Goal: Information Seeking & Learning: Learn about a topic

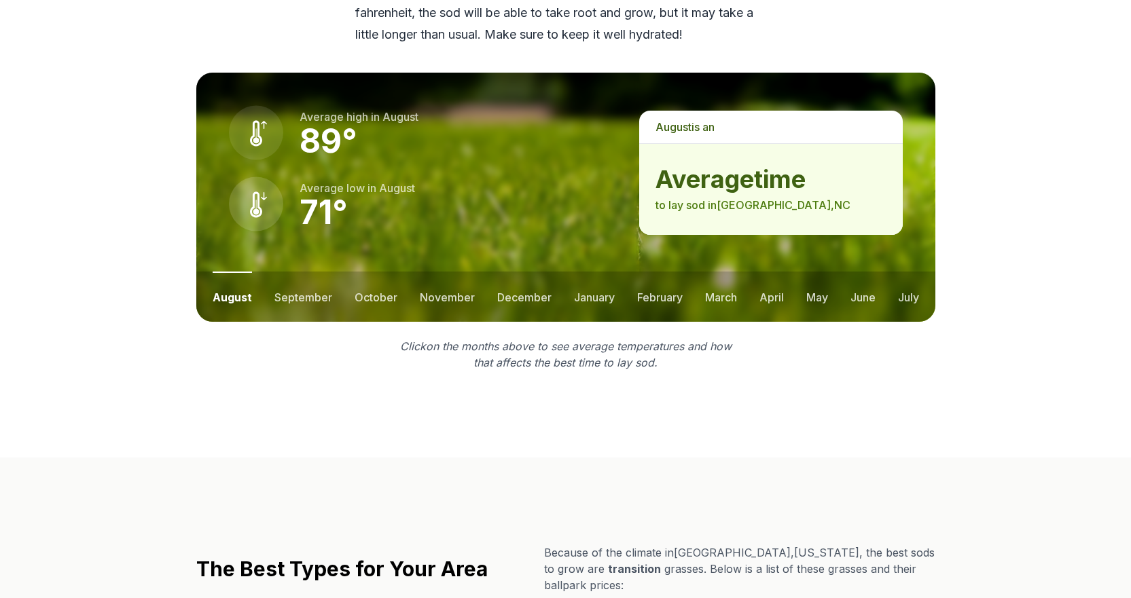
scroll to position [1834, 0]
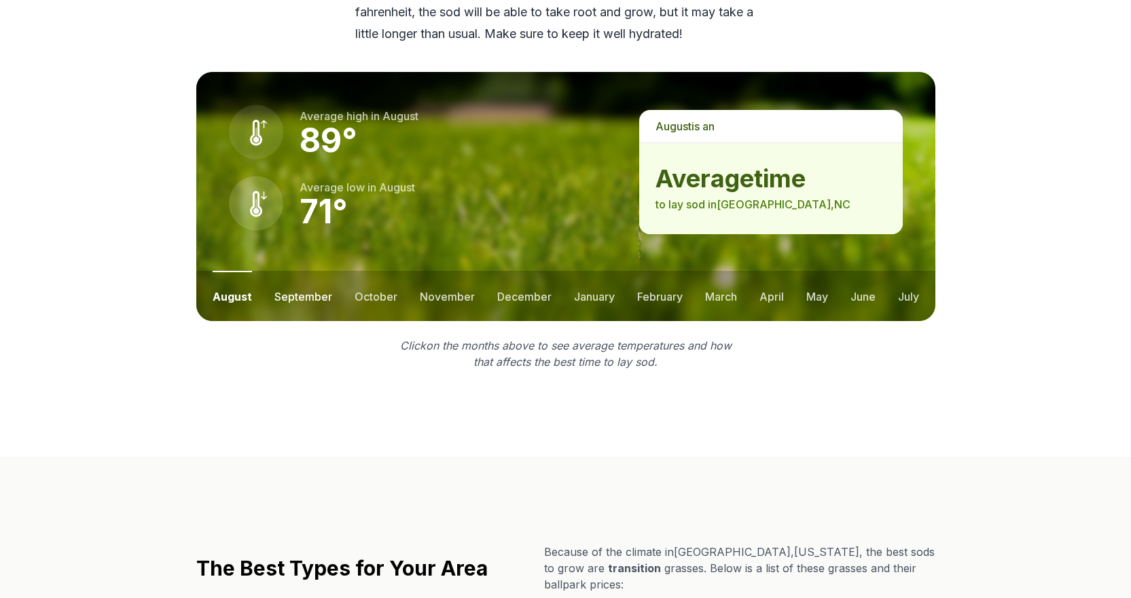
click at [287, 295] on button "september" at bounding box center [303, 296] width 58 height 50
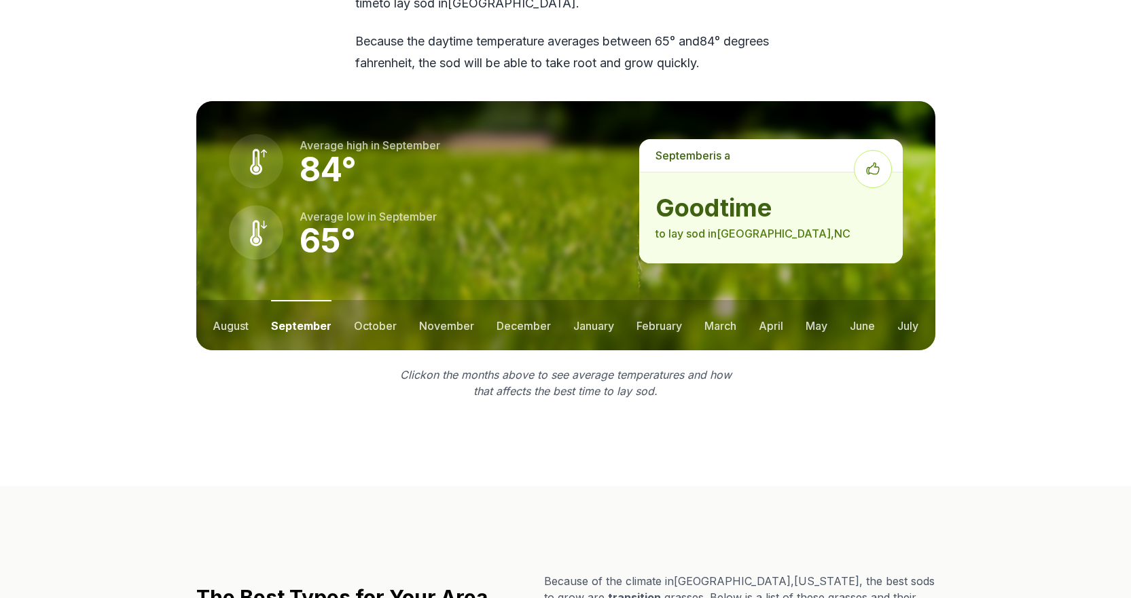
scroll to position [1698, 0]
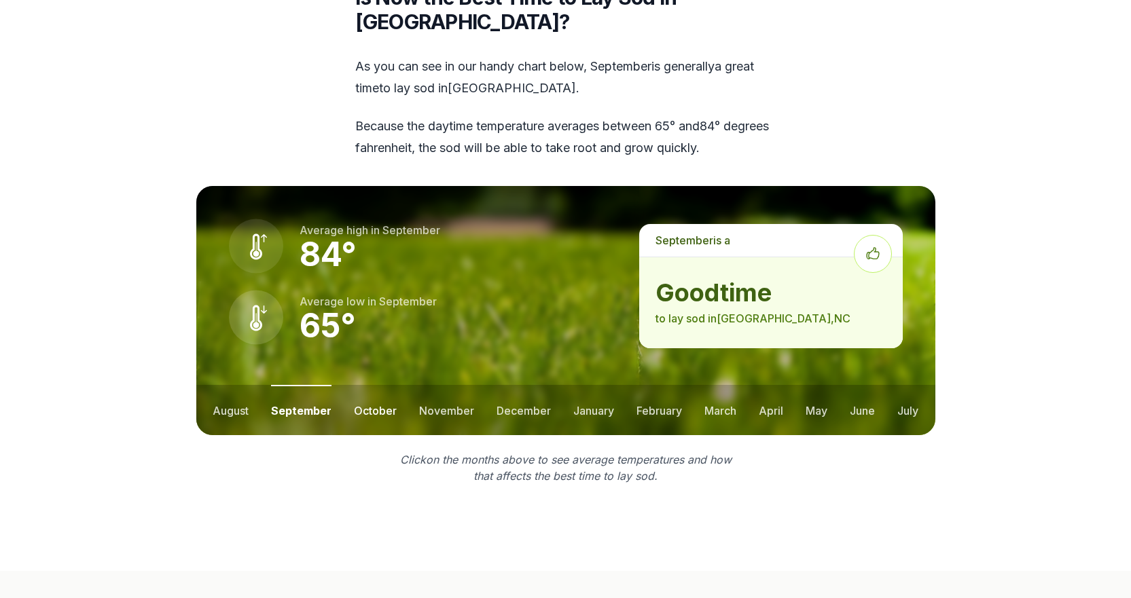
click at [376, 408] on button "october" at bounding box center [375, 410] width 43 height 50
click at [452, 410] on button "november" at bounding box center [446, 410] width 55 height 50
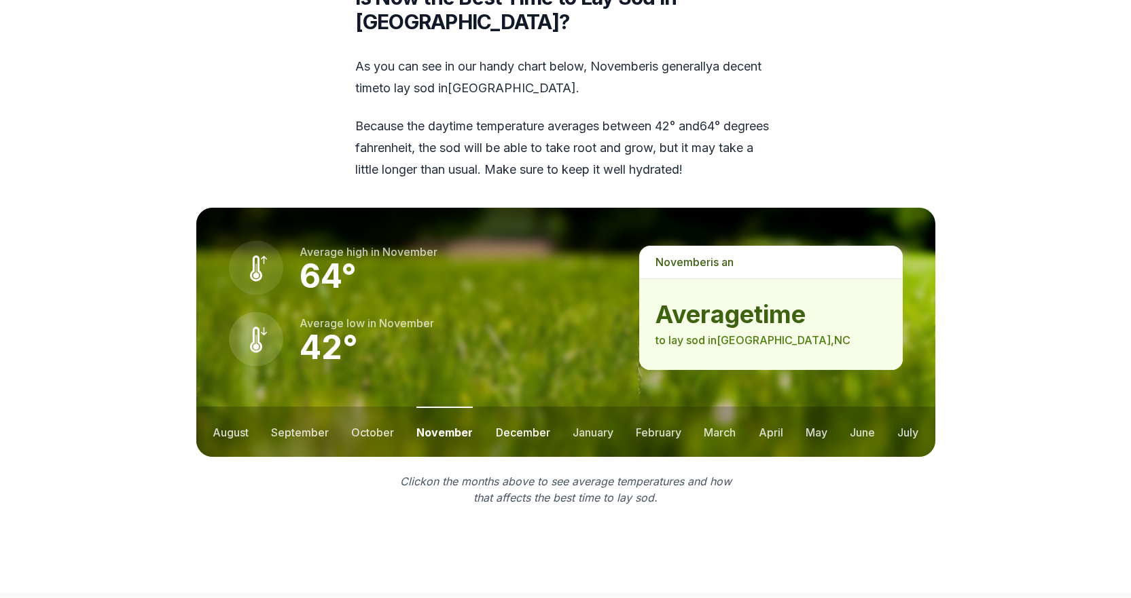
click at [507, 431] on button "december" at bounding box center [523, 432] width 54 height 50
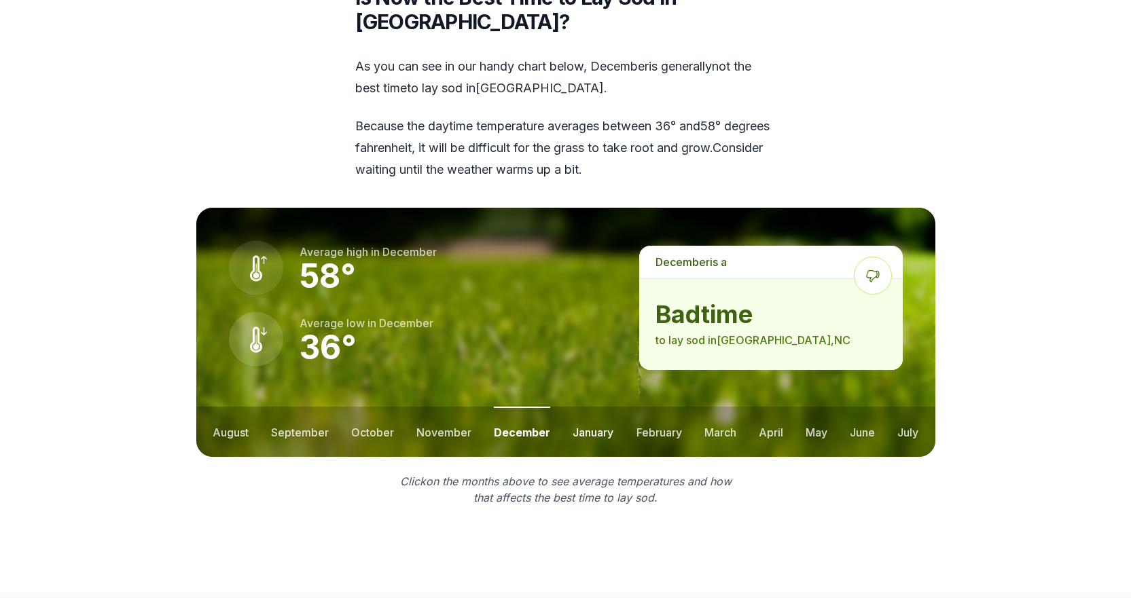
click at [579, 429] on button "january" at bounding box center [593, 432] width 41 height 50
click at [660, 430] on button "february" at bounding box center [660, 432] width 46 height 50
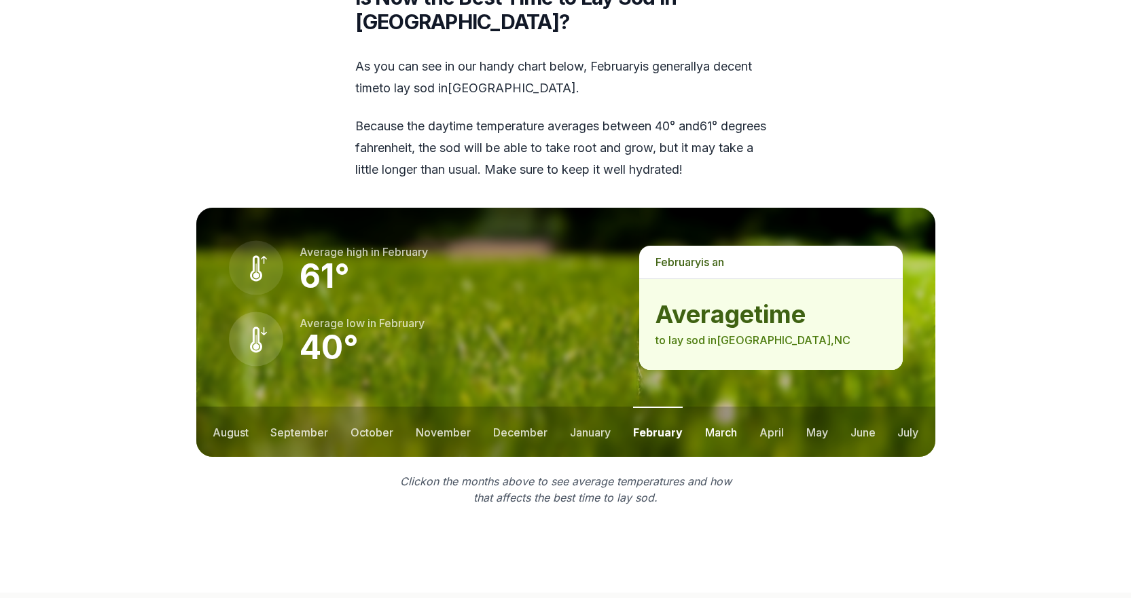
drag, startPoint x: 713, startPoint y: 428, endPoint x: 728, endPoint y: 433, distance: 15.7
click at [713, 429] on button "march" at bounding box center [721, 432] width 32 height 50
click at [769, 429] on button "april" at bounding box center [771, 432] width 24 height 50
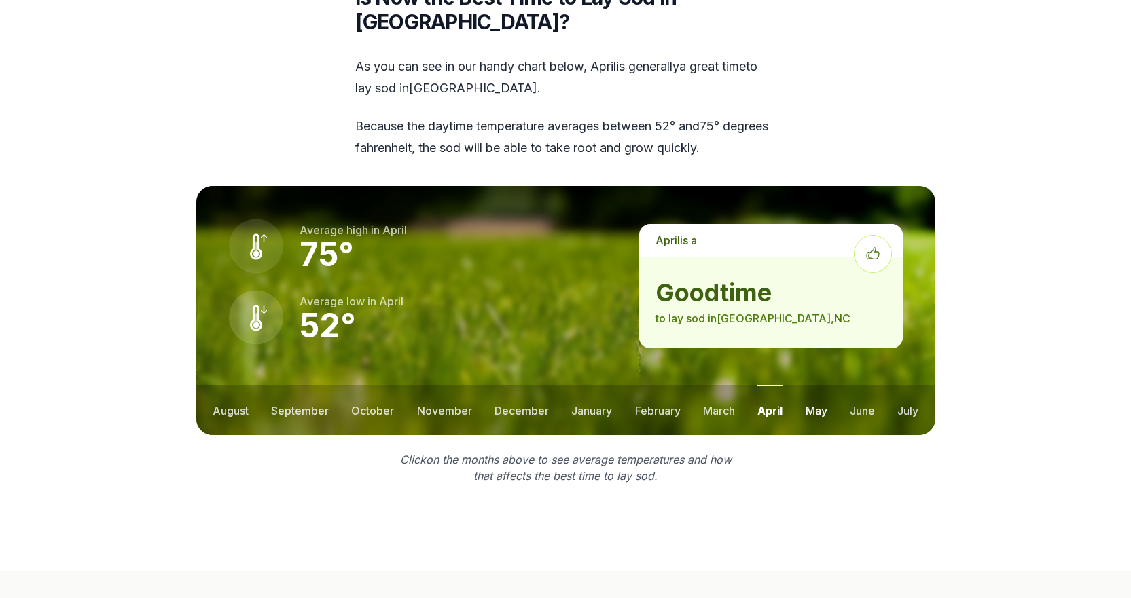
click at [812, 407] on button "may" at bounding box center [816, 410] width 22 height 50
click at [865, 405] on button "june" at bounding box center [862, 410] width 25 height 50
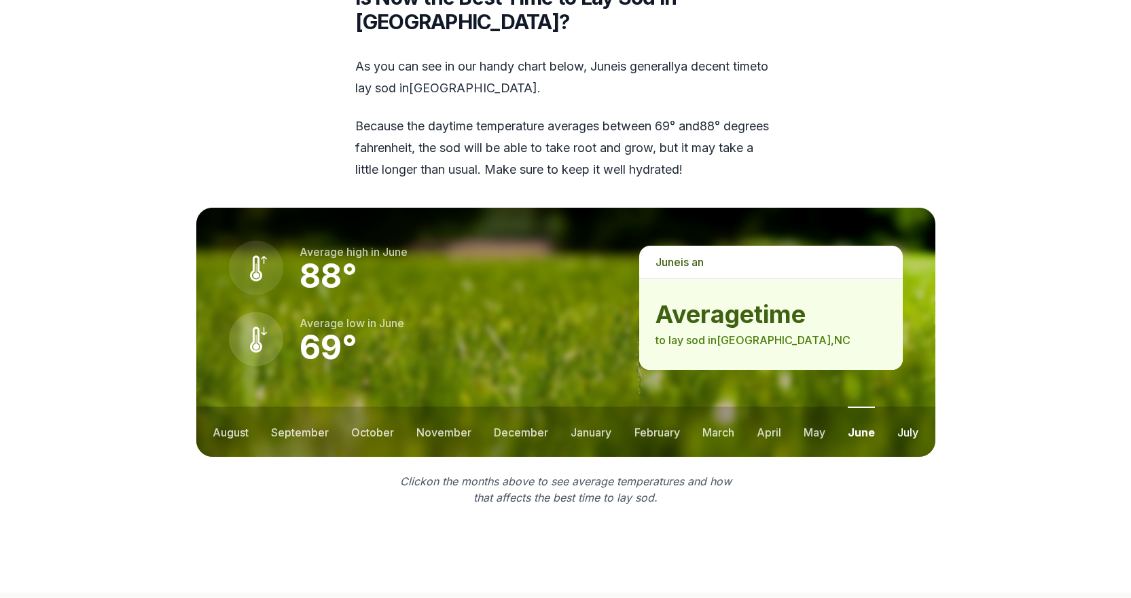
click at [907, 431] on button "july" at bounding box center [907, 432] width 21 height 50
click at [289, 428] on button "september" at bounding box center [300, 432] width 58 height 50
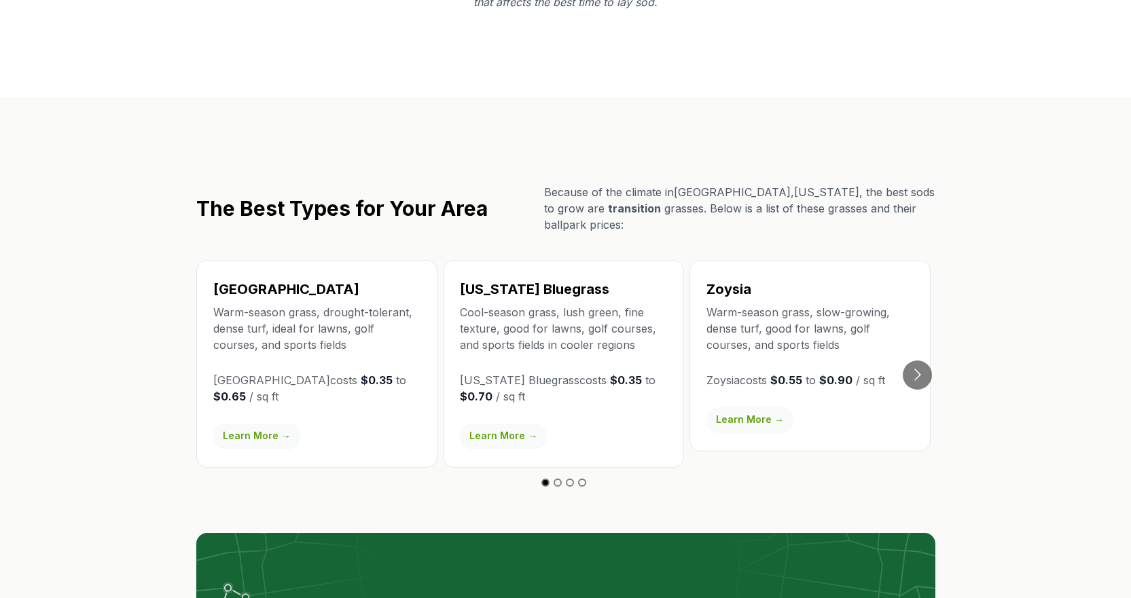
scroll to position [2173, 0]
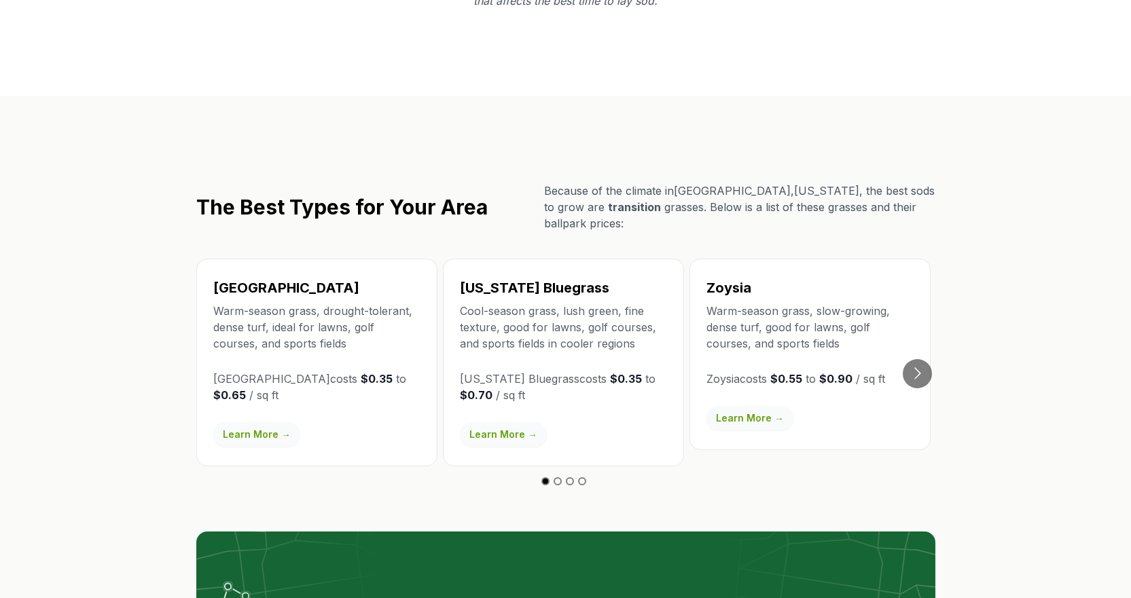
click at [505, 429] on link "Learn More →" at bounding box center [503, 434] width 87 height 24
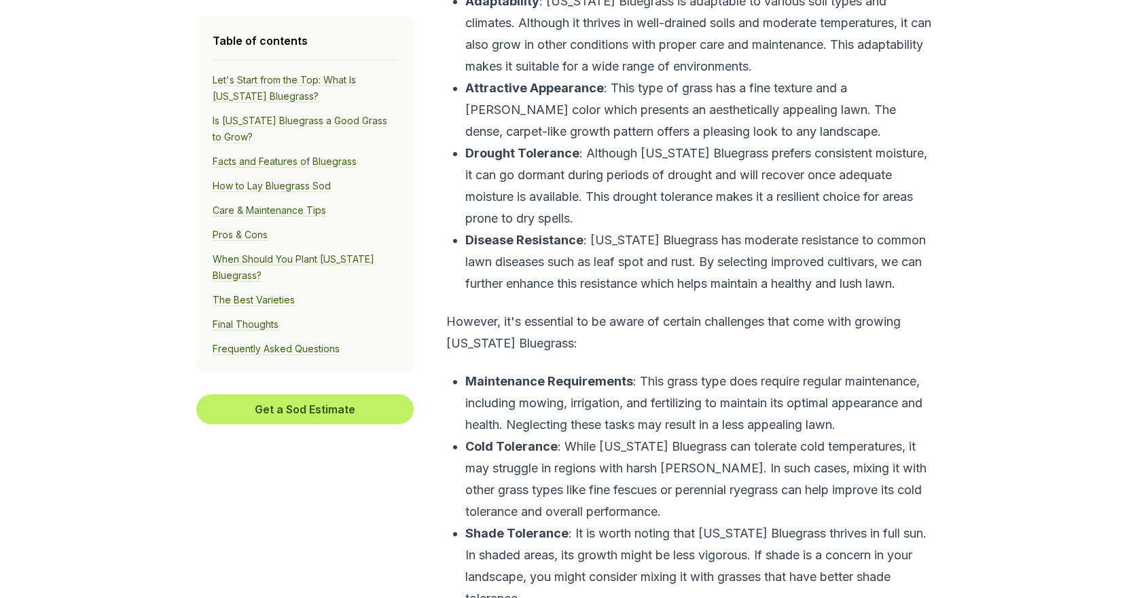
scroll to position [1562, 0]
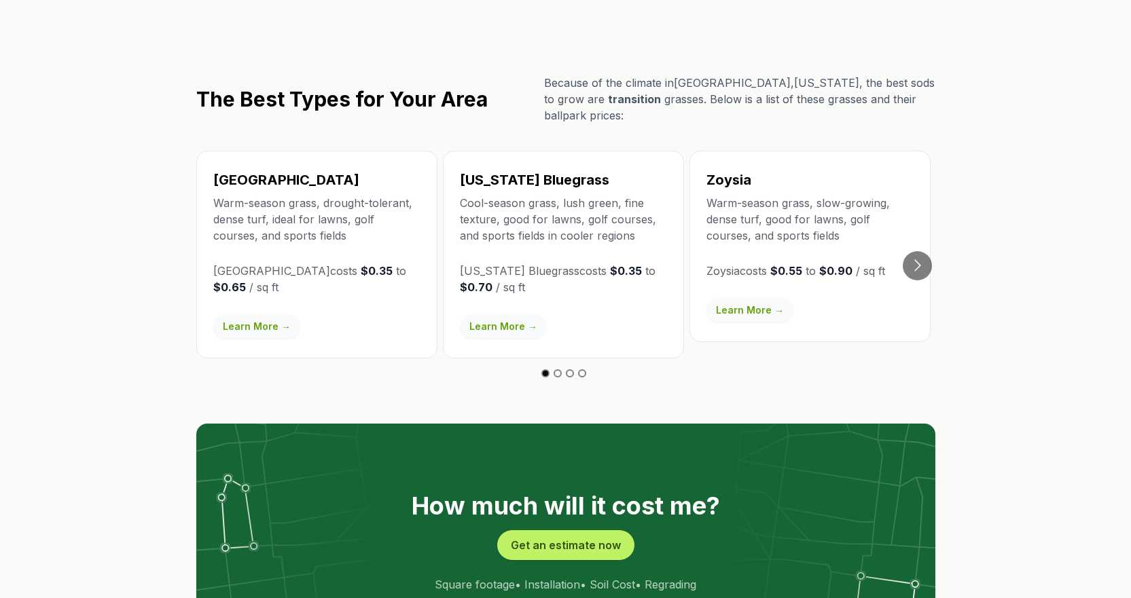
scroll to position [2309, 0]
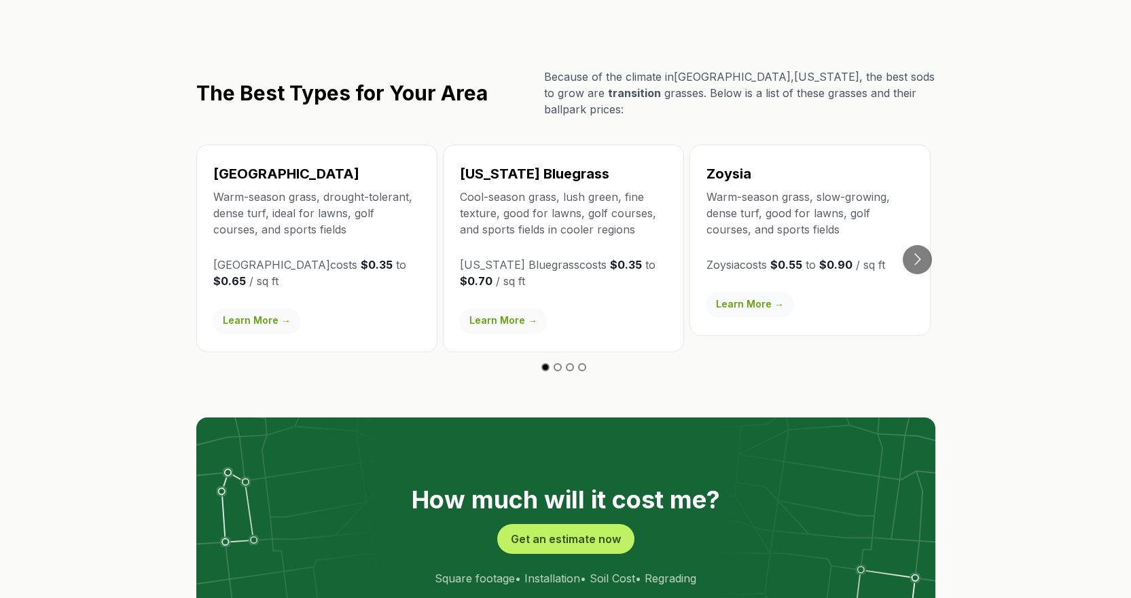
click at [247, 308] on link "Learn More →" at bounding box center [256, 320] width 87 height 24
